Goal: Information Seeking & Learning: Check status

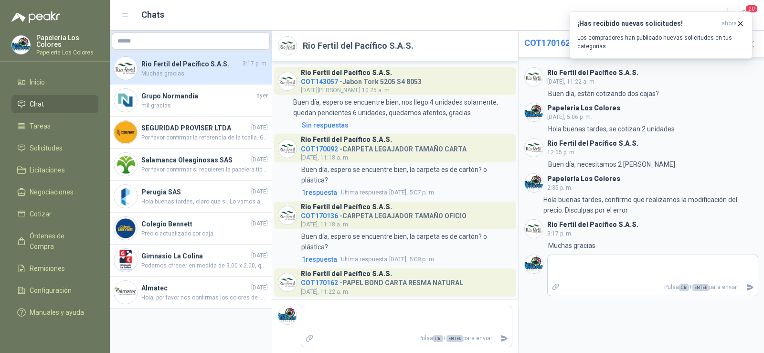
scroll to position [142, 0]
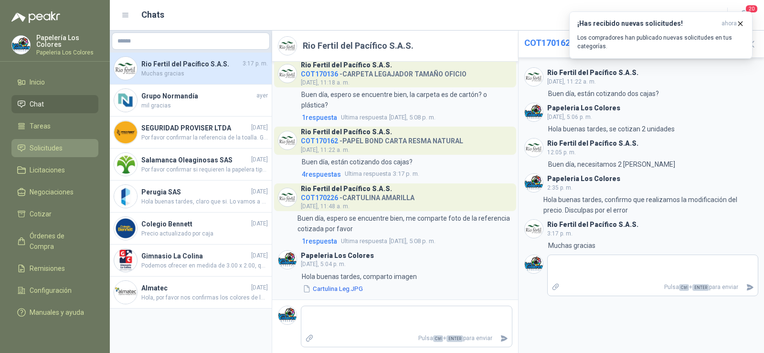
click at [43, 144] on span "Solicitudes" at bounding box center [46, 148] width 33 height 11
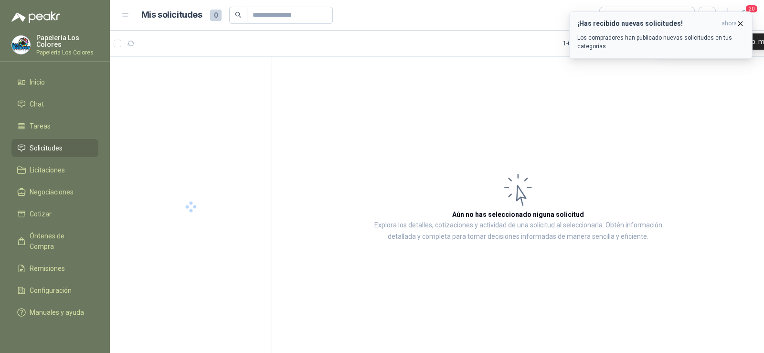
click at [736, 20] on span "ahora" at bounding box center [728, 24] width 15 height 8
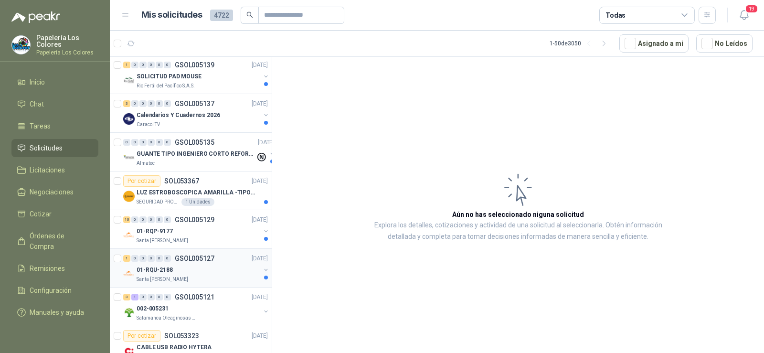
scroll to position [95, 0]
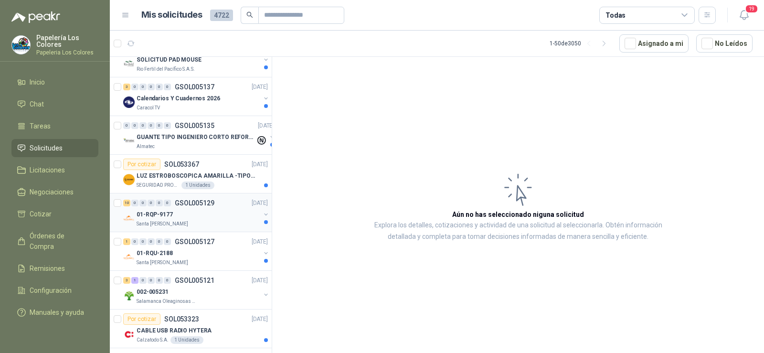
click at [165, 219] on p "01-RQP-9177" at bounding box center [155, 214] width 36 height 9
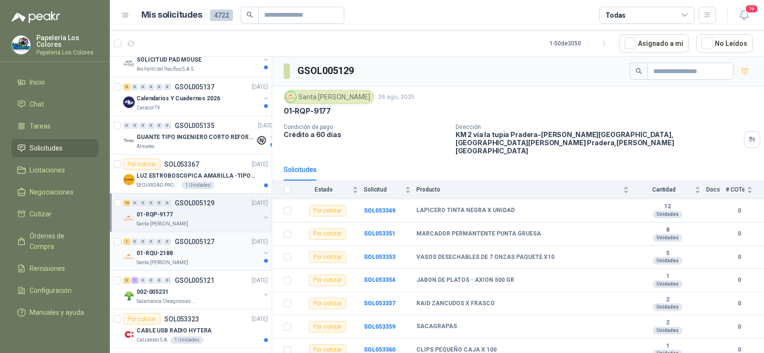
click at [157, 254] on p "01-RQU-2188" at bounding box center [155, 253] width 36 height 9
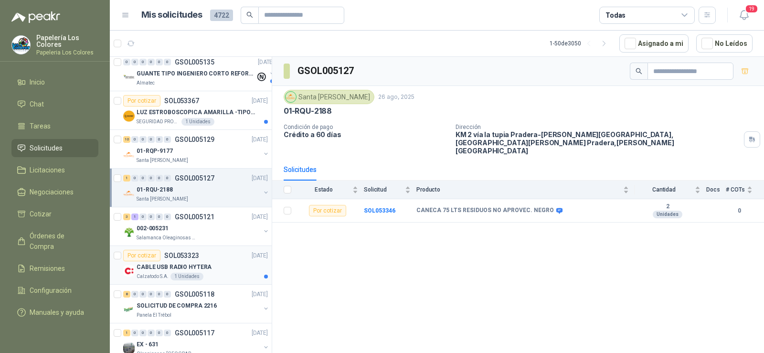
scroll to position [143, 0]
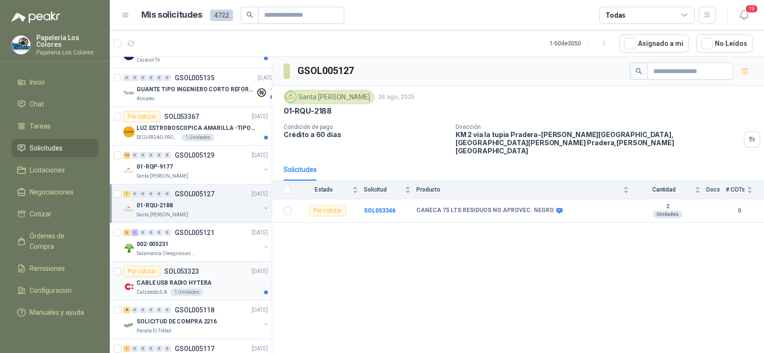
click at [156, 251] on p "Salamanca Oleaginosas SAS" at bounding box center [167, 254] width 60 height 8
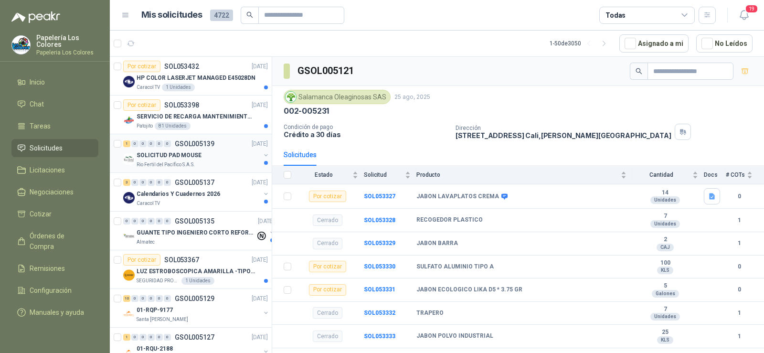
click at [155, 153] on p "SOLICITUD PAD MOUSE" at bounding box center [169, 155] width 65 height 9
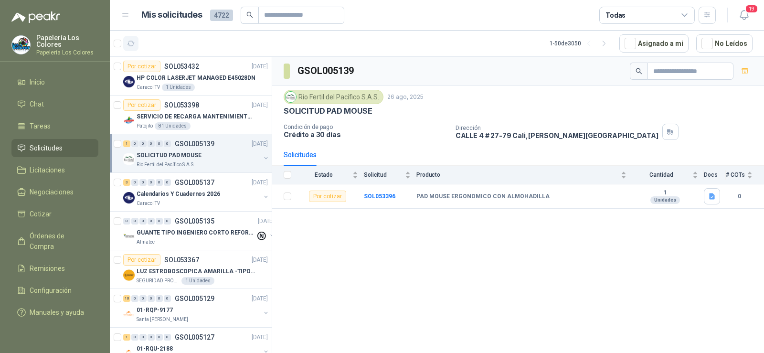
click at [135, 41] on button "button" at bounding box center [130, 43] width 15 height 15
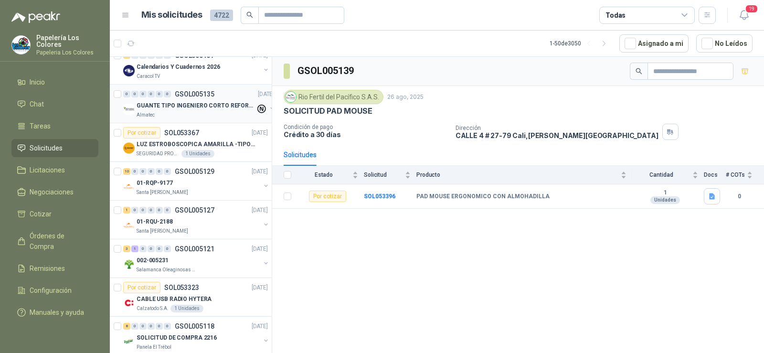
scroll to position [191, 0]
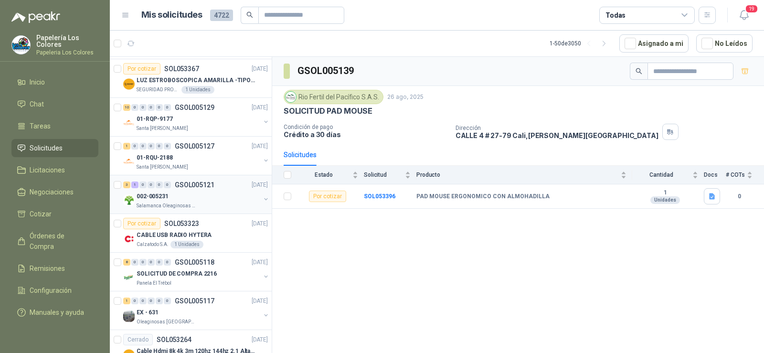
click at [161, 199] on p "002-005231" at bounding box center [153, 196] width 32 height 9
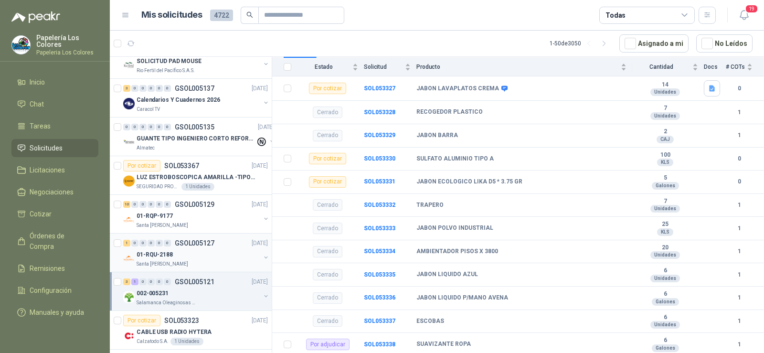
scroll to position [143, 0]
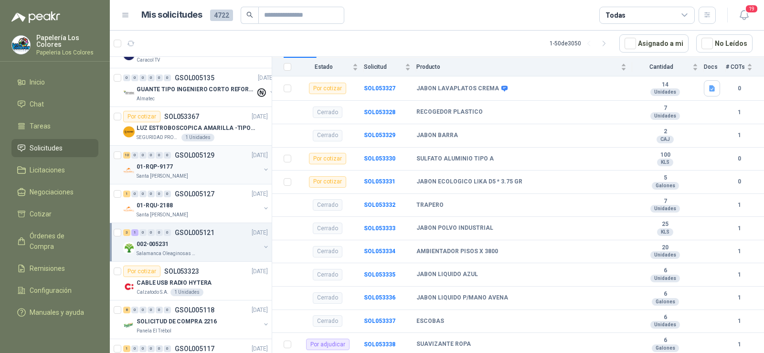
click at [167, 162] on p "01-RQP-9177" at bounding box center [155, 166] width 36 height 9
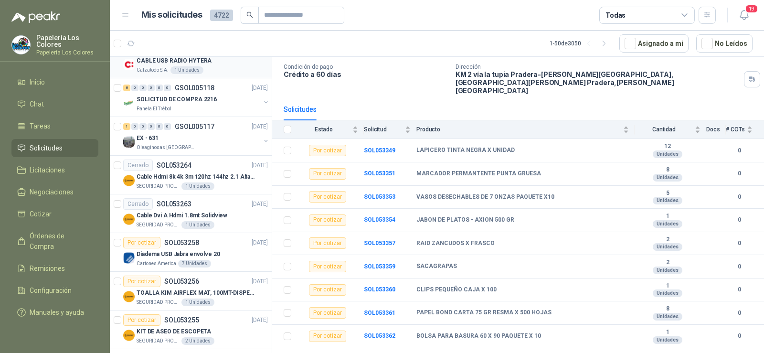
scroll to position [382, 0]
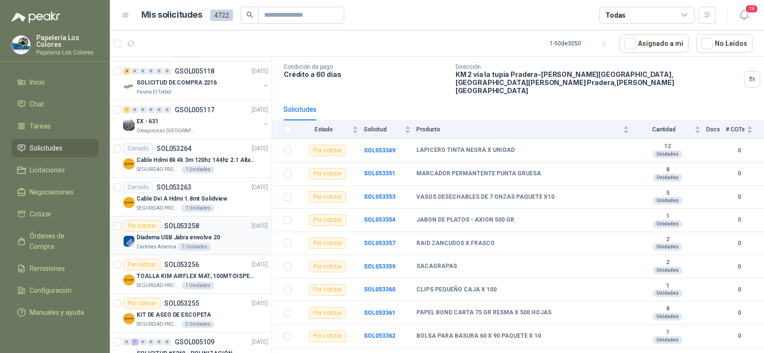
click at [154, 242] on div "Diadema USB Jabra envolve 20" at bounding box center [202, 236] width 131 height 11
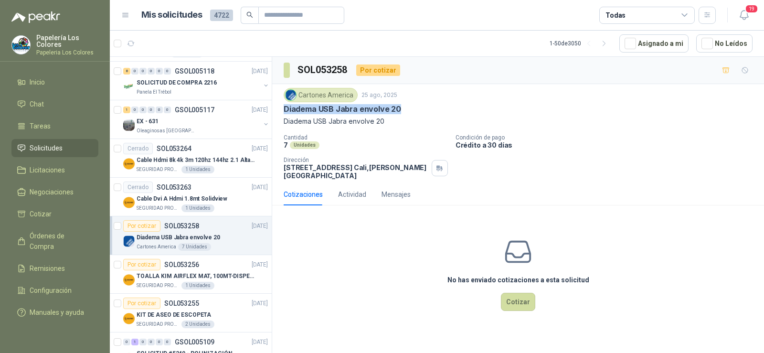
drag, startPoint x: 283, startPoint y: 109, endPoint x: 407, endPoint y: 109, distance: 124.1
click at [407, 109] on div "Cartones America [DATE] Diadema USB Jabra envolve 20 Diadema USB Jabra envolve …" at bounding box center [518, 133] width 492 height 99
copy p "Diadema USB Jabra envolve 20"
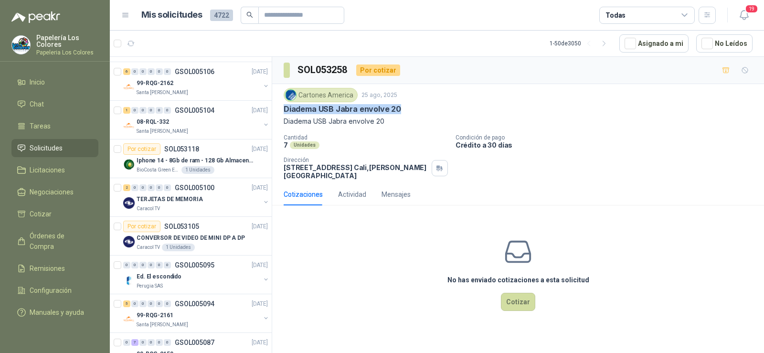
scroll to position [1047, 0]
